Goal: Navigation & Orientation: Find specific page/section

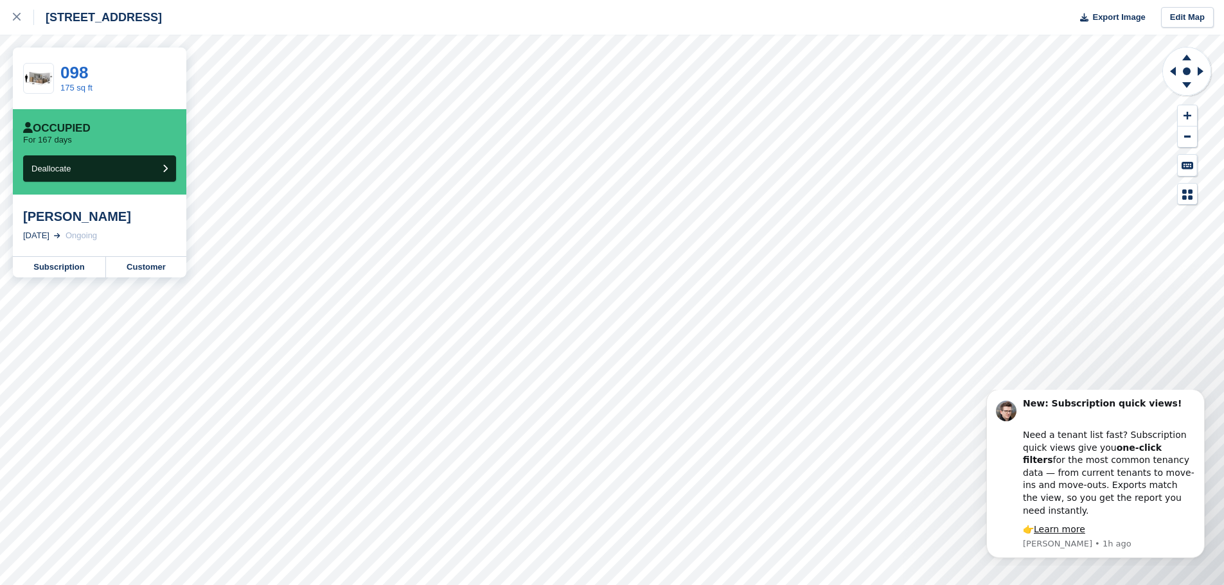
drag, startPoint x: 23, startPoint y: 214, endPoint x: 170, endPoint y: 211, distance: 147.1
click at [170, 211] on div "Leanne Kennedy" at bounding box center [99, 216] width 153 height 15
click at [22, 21] on div at bounding box center [23, 17] width 21 height 15
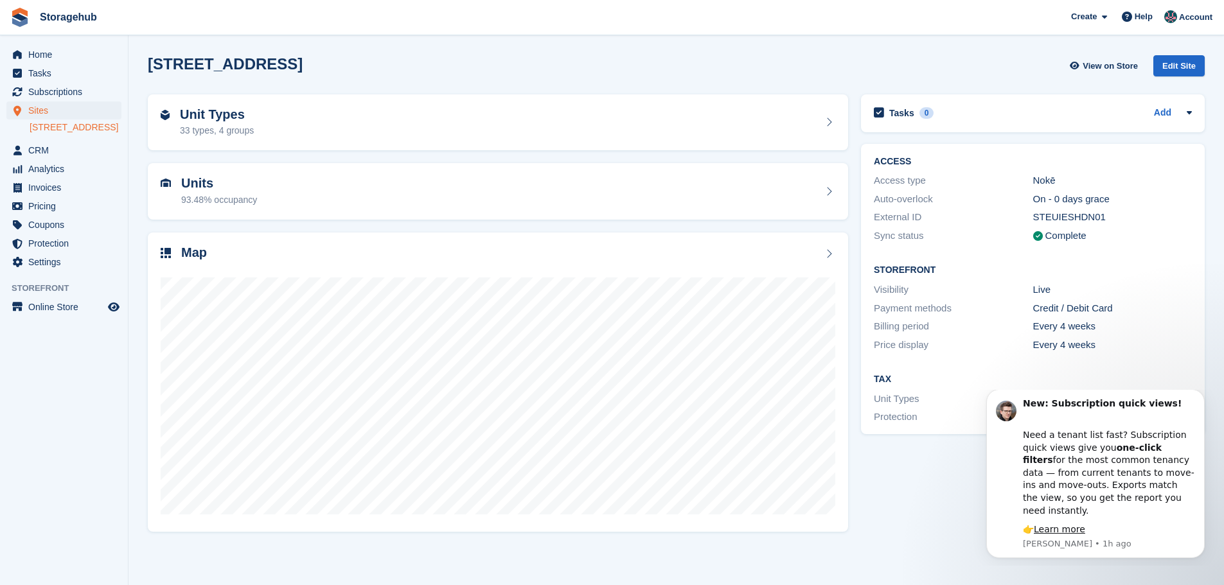
click at [958, 503] on div "Tasks 0 Add No tasks related to [STREET_ADDRESS] ACCESS Access type Nokē Auto-o…" at bounding box center [1032, 313] width 357 height 450
click at [1199, 396] on icon "Dismiss notification" at bounding box center [1200, 392] width 7 height 7
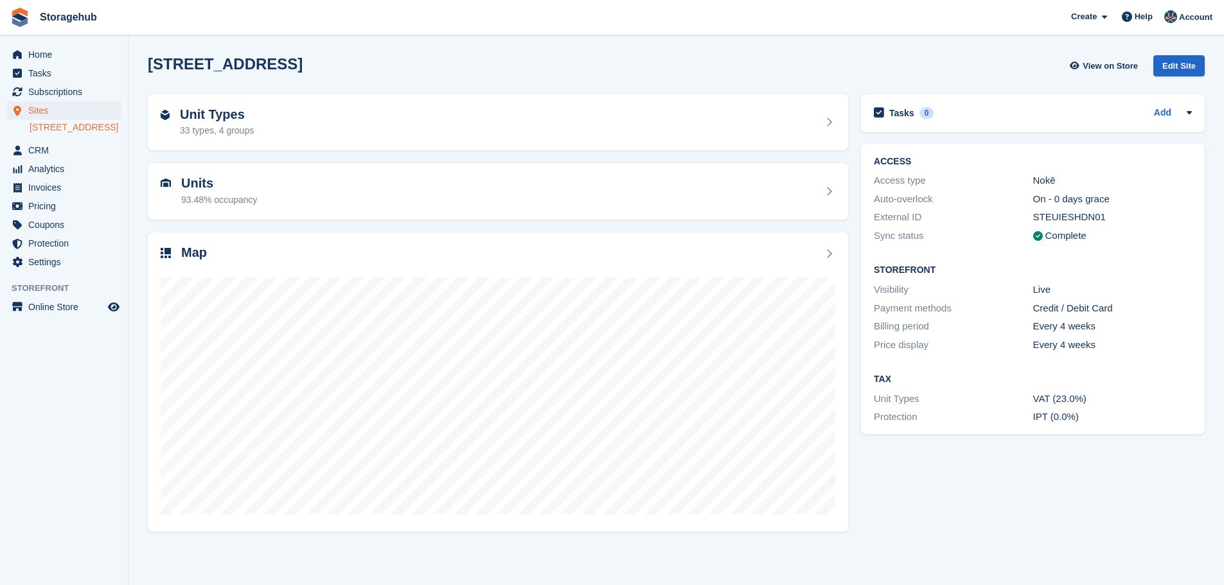
click at [921, 484] on div "Tasks 0 Add No tasks related to 5 Fern Road, Sandyford, Dublin, D18 V6R3 ACCESS…" at bounding box center [1032, 313] width 357 height 450
